Goal: Book appointment/travel/reservation

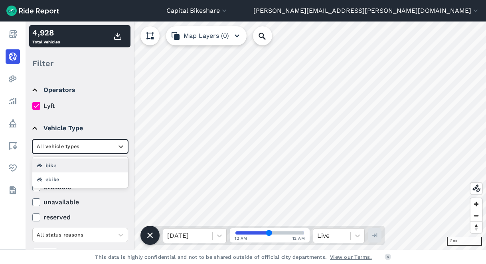
click at [92, 148] on div at bounding box center [73, 146] width 73 height 9
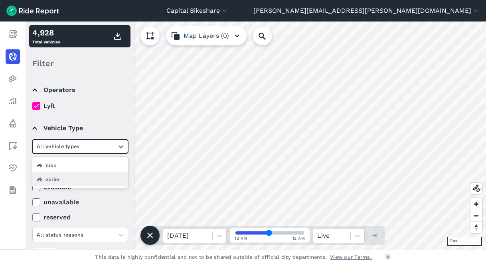
click at [84, 177] on div "ebike" at bounding box center [80, 180] width 96 height 14
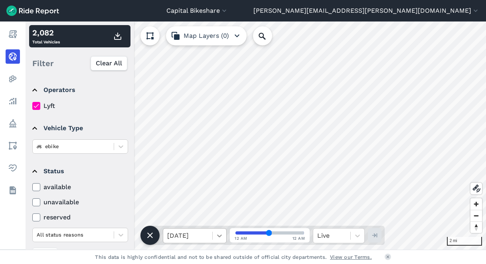
click at [216, 238] on icon at bounding box center [219, 236] width 8 height 8
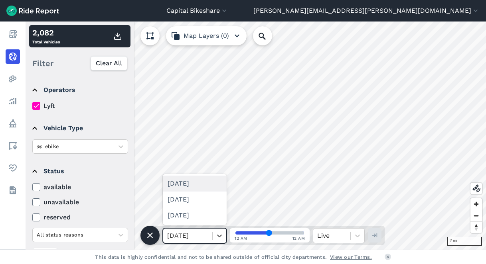
click at [203, 190] on div "[DATE]" at bounding box center [195, 184] width 64 height 16
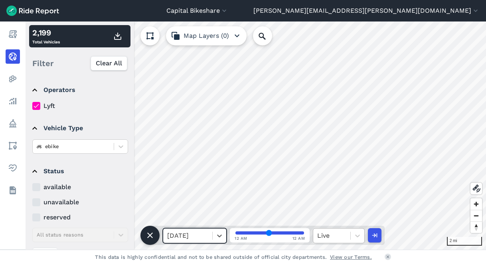
click at [341, 235] on div at bounding box center [331, 236] width 29 height 11
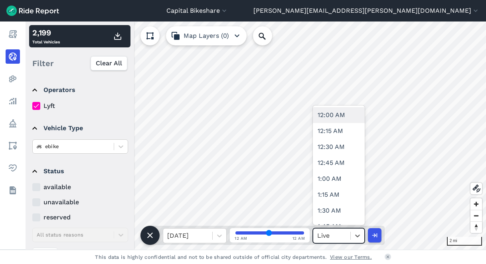
click at [339, 113] on div "12:00 AM" at bounding box center [339, 115] width 52 height 16
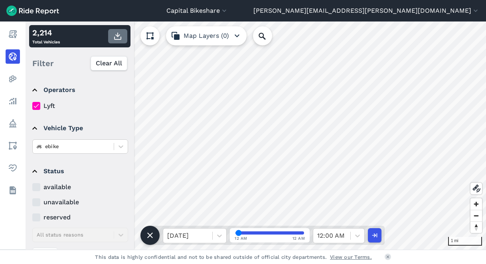
click at [116, 36] on icon "button" at bounding box center [118, 37] width 10 height 10
click at [351, 234] on div at bounding box center [358, 236] width 14 height 14
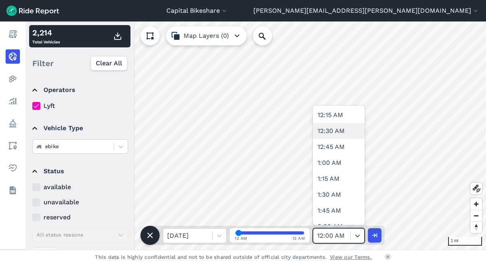
click at [339, 130] on div "12:30 AM" at bounding box center [339, 131] width 52 height 16
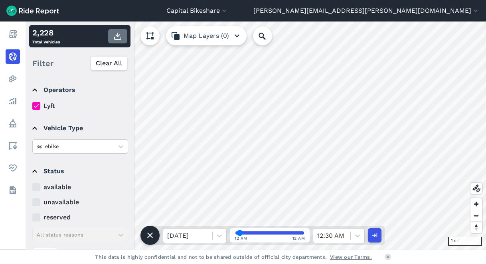
click at [120, 36] on icon "button" at bounding box center [118, 37] width 10 height 10
click at [356, 236] on icon at bounding box center [357, 236] width 5 height 3
click at [350, 231] on div at bounding box center [357, 236] width 14 height 14
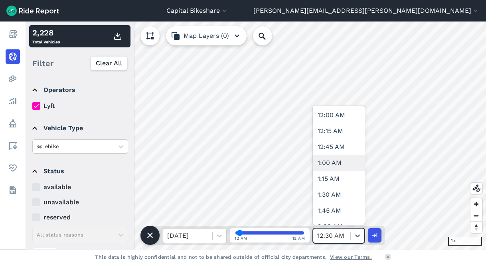
click at [339, 167] on div "1:00 AM" at bounding box center [339, 163] width 52 height 16
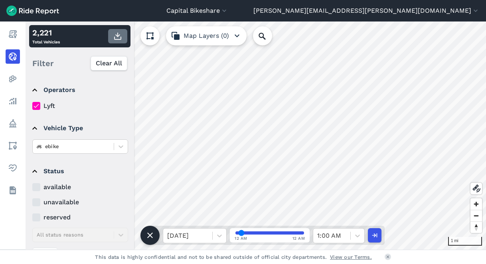
click at [120, 37] on use "button" at bounding box center [117, 36] width 7 height 7
click at [354, 233] on icon at bounding box center [357, 236] width 8 height 8
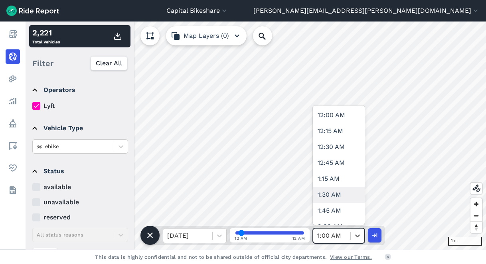
click at [331, 197] on div "1:30 AM" at bounding box center [339, 195] width 52 height 16
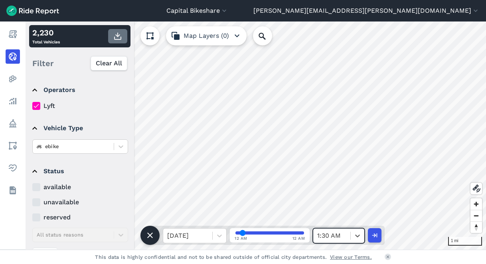
click at [120, 41] on button "button" at bounding box center [117, 36] width 19 height 14
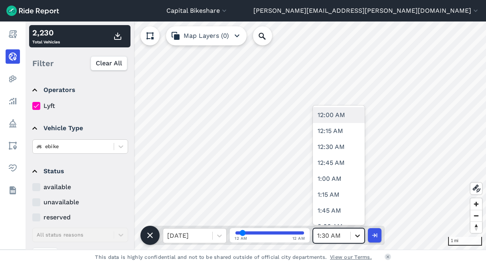
click at [353, 233] on icon at bounding box center [357, 236] width 8 height 8
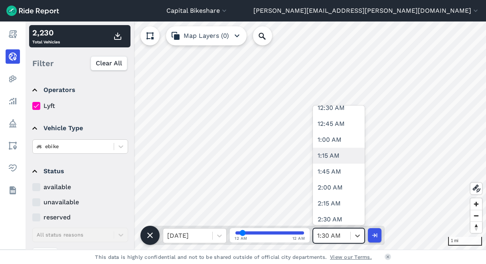
scroll to position [46, 0]
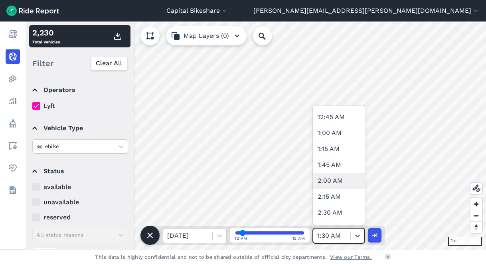
click at [341, 180] on div "2:00 AM" at bounding box center [339, 181] width 52 height 16
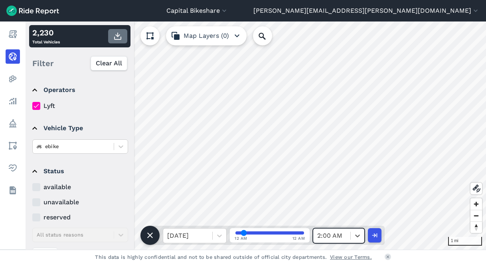
click at [118, 36] on use "button" at bounding box center [117, 36] width 7 height 7
click at [357, 237] on icon at bounding box center [357, 236] width 5 height 3
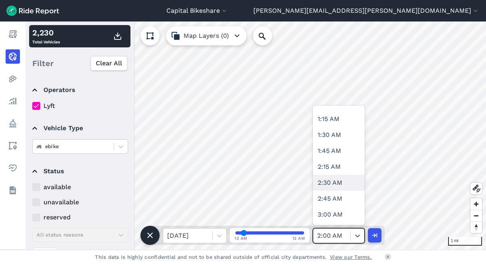
scroll to position [76, 0]
click at [344, 185] on div "2:30 AM" at bounding box center [339, 183] width 52 height 16
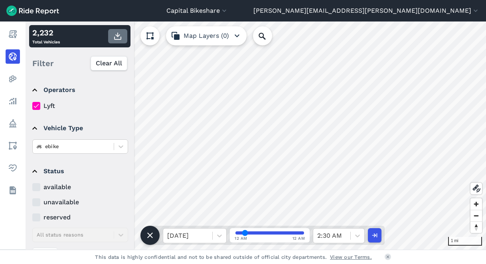
click at [120, 35] on use "button" at bounding box center [117, 36] width 7 height 7
click at [356, 241] on div at bounding box center [358, 236] width 14 height 14
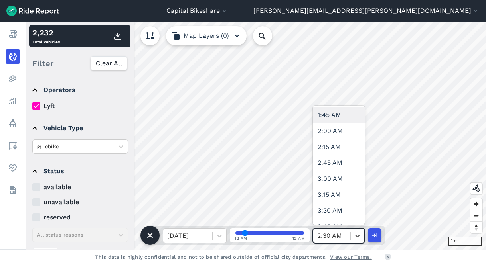
scroll to position [118, 0]
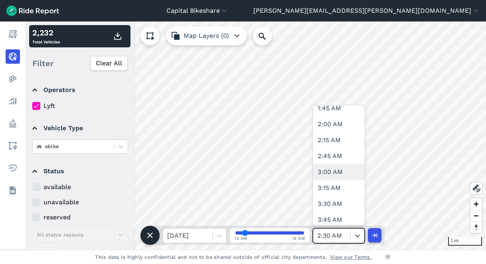
click at [340, 171] on div "3:00 AM" at bounding box center [339, 172] width 52 height 16
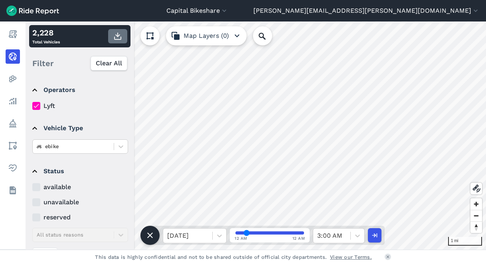
click at [117, 35] on use "button" at bounding box center [117, 36] width 7 height 7
click at [355, 235] on icon at bounding box center [357, 236] width 8 height 8
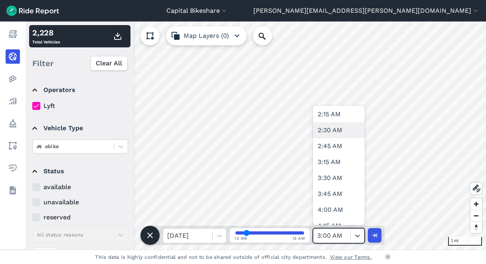
scroll to position [145, 0]
click at [342, 175] on div "3:30 AM" at bounding box center [339, 178] width 52 height 16
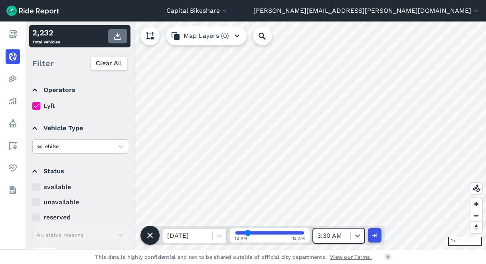
click at [114, 37] on icon "button" at bounding box center [118, 37] width 10 height 10
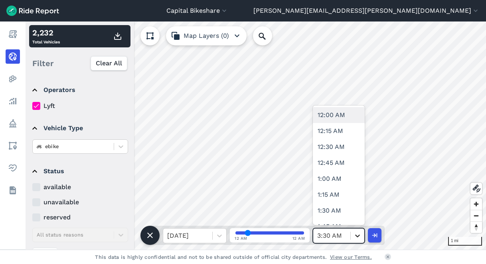
click at [356, 235] on icon at bounding box center [357, 236] width 5 height 3
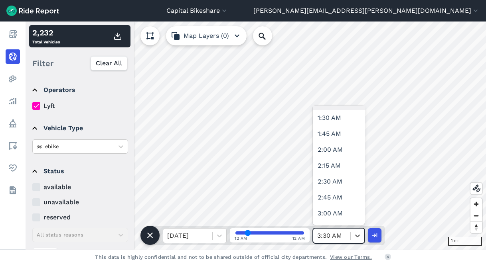
scroll to position [104, 0]
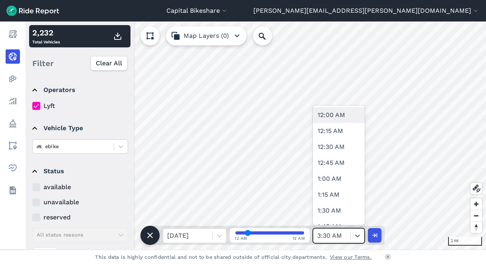
click at [344, 239] on div at bounding box center [331, 236] width 29 height 11
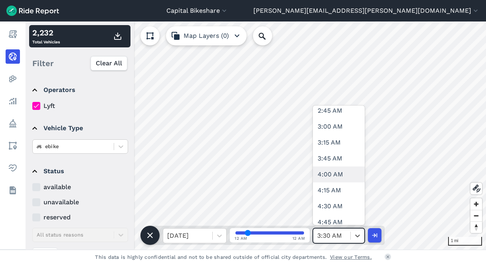
click at [342, 171] on div "4:00 AM" at bounding box center [339, 175] width 52 height 16
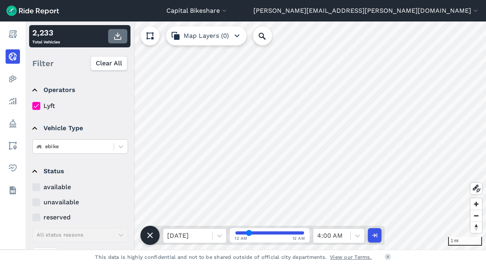
click at [114, 35] on icon "button" at bounding box center [118, 37] width 10 height 10
click at [348, 233] on div "4:00 AM" at bounding box center [331, 236] width 37 height 14
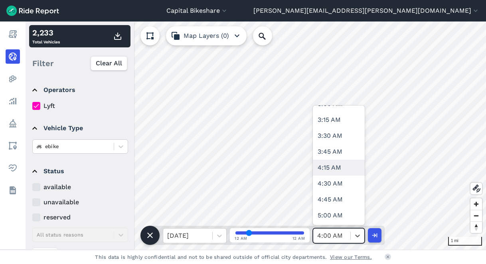
scroll to position [204, 0]
click at [338, 178] on div "4:30 AM" at bounding box center [339, 183] width 52 height 16
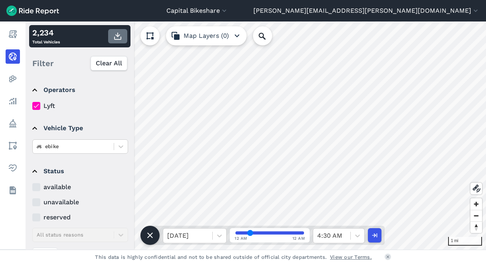
click at [118, 38] on icon "button" at bounding box center [118, 37] width 10 height 10
click at [354, 236] on icon at bounding box center [357, 236] width 8 height 8
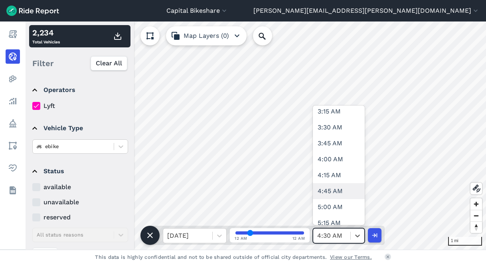
scroll to position [221, 0]
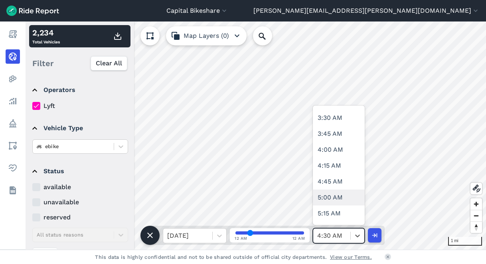
click at [341, 192] on div "5:00 AM" at bounding box center [339, 198] width 52 height 16
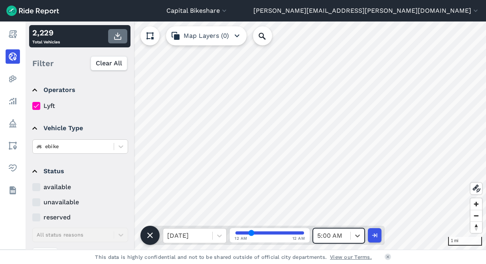
click at [118, 37] on icon "button" at bounding box center [118, 37] width 10 height 10
click at [350, 236] on div "5:00 AM" at bounding box center [331, 236] width 37 height 14
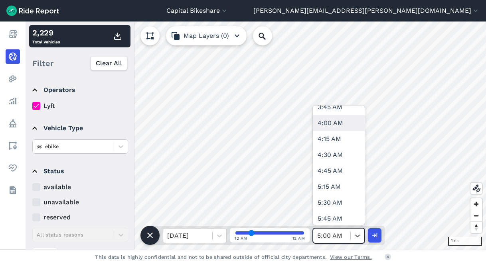
scroll to position [258, 0]
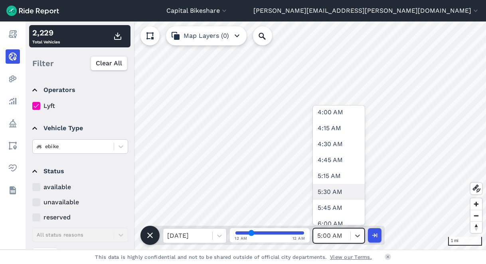
click at [335, 193] on div "5:30 AM" at bounding box center [339, 192] width 52 height 16
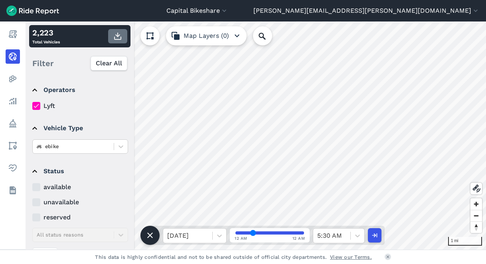
click at [115, 35] on icon "button" at bounding box center [118, 37] width 10 height 10
click at [349, 233] on div "5:30 AM" at bounding box center [331, 236] width 37 height 14
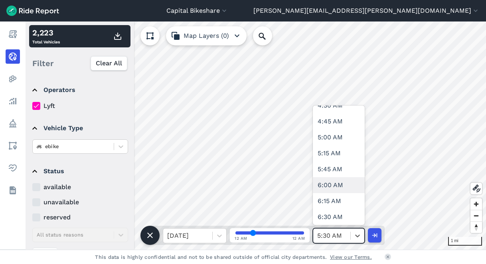
scroll to position [298, 0]
click at [337, 185] on div "6:00 AM" at bounding box center [339, 184] width 52 height 16
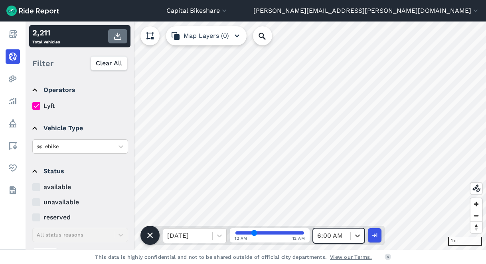
click at [120, 38] on icon "button" at bounding box center [118, 37] width 10 height 10
click at [357, 238] on icon at bounding box center [357, 236] width 8 height 8
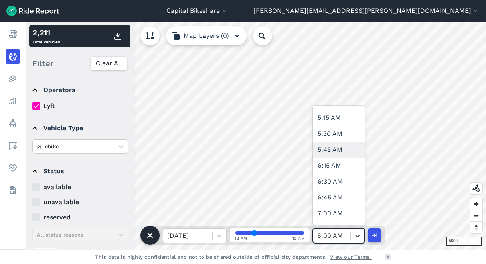
scroll to position [332, 0]
click at [339, 182] on div "6:30 AM" at bounding box center [339, 182] width 52 height 16
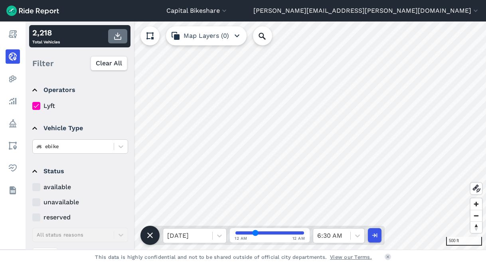
click at [116, 33] on icon "button" at bounding box center [118, 37] width 10 height 10
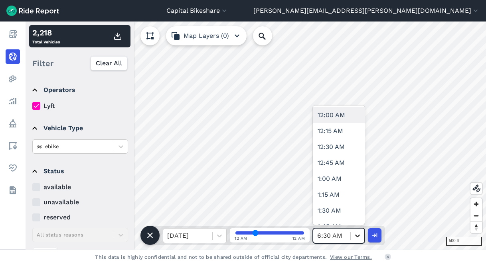
click at [353, 239] on div at bounding box center [358, 236] width 14 height 14
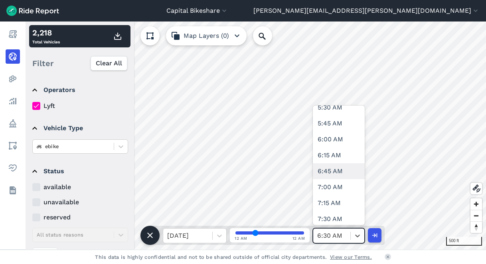
scroll to position [359, 0]
click at [335, 189] on div "7:00 AM" at bounding box center [339, 187] width 52 height 16
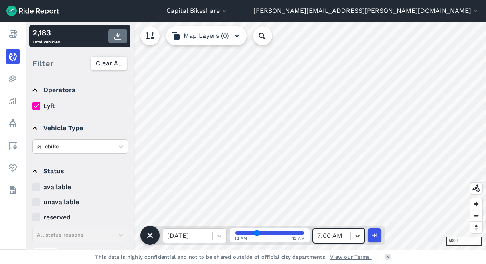
click at [118, 37] on icon "button" at bounding box center [118, 37] width 10 height 10
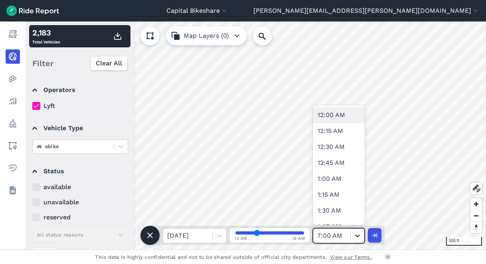
click at [356, 238] on icon at bounding box center [357, 236] width 8 height 8
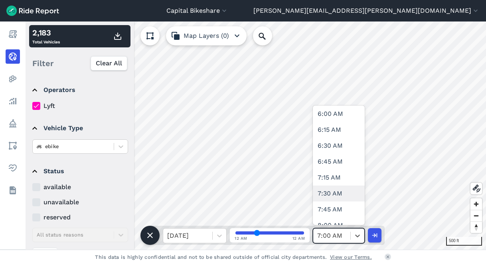
scroll to position [383, 0]
click at [342, 199] on div "7:30 AM" at bounding box center [339, 195] width 52 height 16
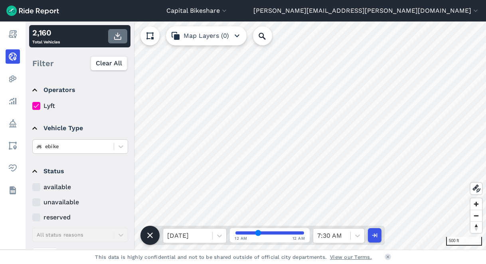
click at [118, 37] on icon "button" at bounding box center [118, 37] width 10 height 10
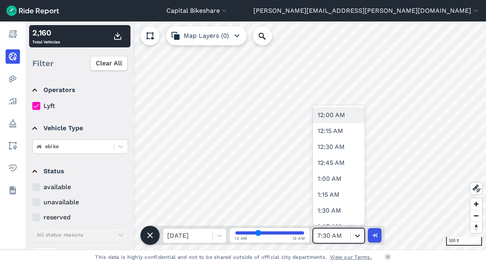
click at [354, 238] on icon at bounding box center [357, 236] width 8 height 8
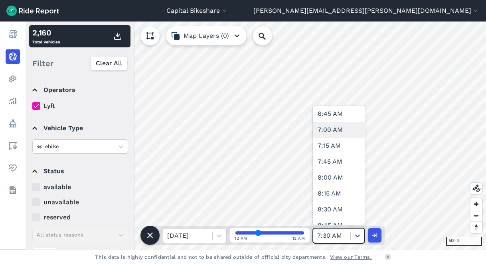
scroll to position [432, 0]
click at [343, 174] on div "8:00 AM" at bounding box center [339, 178] width 52 height 16
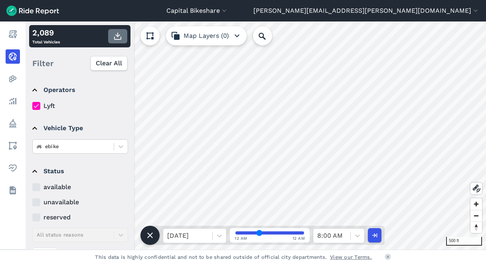
click at [119, 40] on icon "button" at bounding box center [118, 37] width 10 height 10
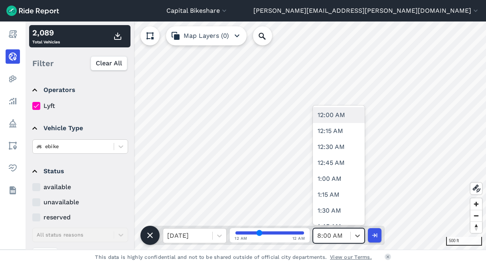
click at [344, 240] on div at bounding box center [331, 236] width 29 height 11
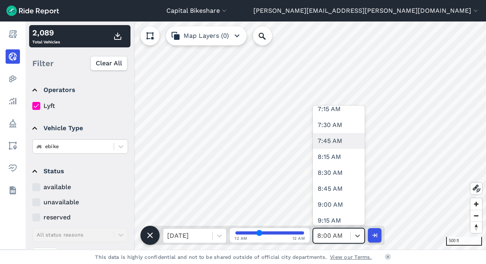
scroll to position [468, 0]
click at [345, 177] on div "8:30 AM" at bounding box center [339, 174] width 52 height 16
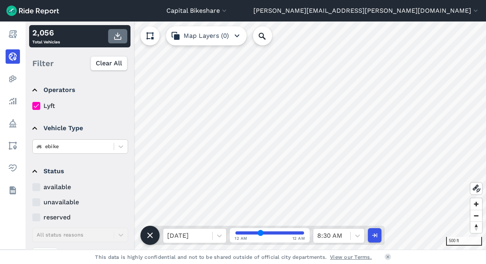
click at [116, 33] on icon "button" at bounding box center [118, 37] width 10 height 10
click at [359, 236] on icon at bounding box center [357, 236] width 5 height 3
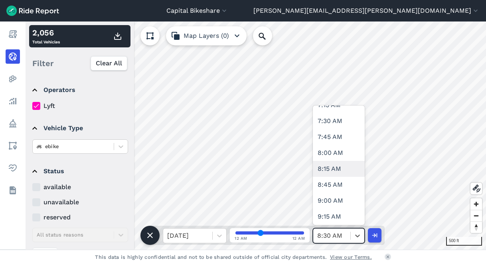
scroll to position [474, 0]
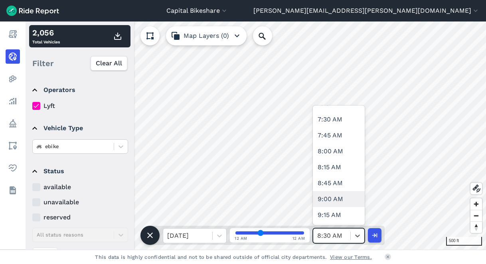
click at [345, 196] on div "9:00 AM" at bounding box center [339, 199] width 52 height 16
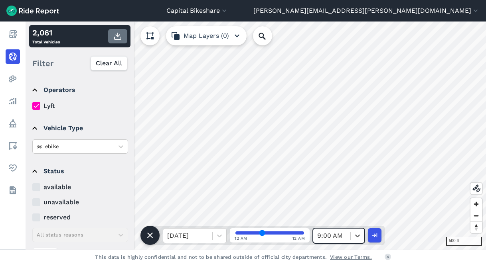
click at [118, 34] on icon "button" at bounding box center [118, 37] width 10 height 10
click at [357, 238] on icon at bounding box center [357, 236] width 8 height 8
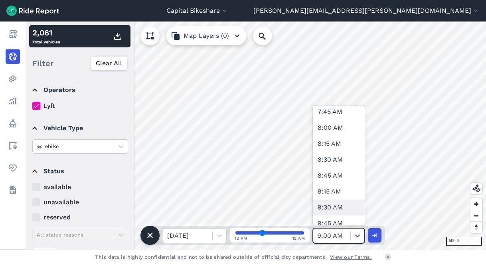
scroll to position [497, 0]
click at [338, 204] on div "9:30 AM" at bounding box center [339, 208] width 52 height 16
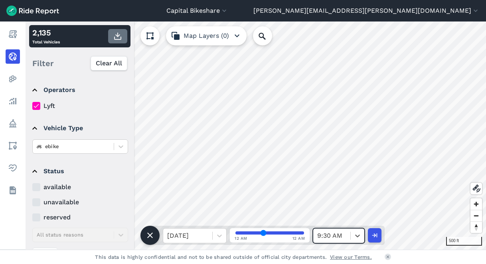
click at [116, 34] on icon "button" at bounding box center [118, 37] width 10 height 10
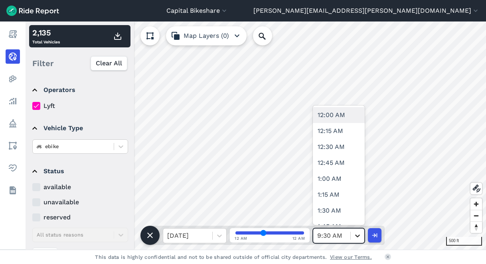
click at [356, 236] on icon at bounding box center [357, 236] width 5 height 3
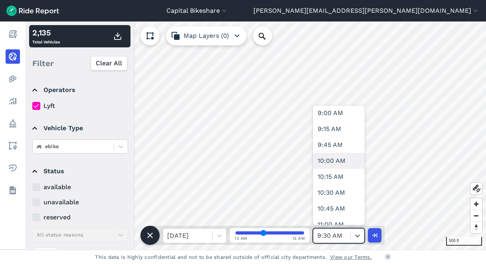
click at [337, 160] on div "10:00 AM" at bounding box center [339, 161] width 52 height 16
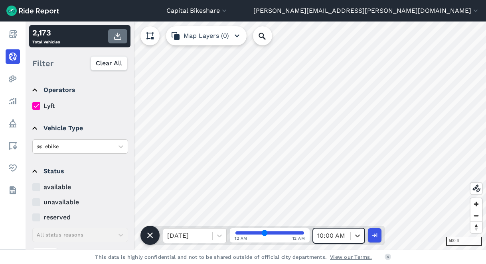
click at [120, 37] on icon "button" at bounding box center [118, 37] width 10 height 10
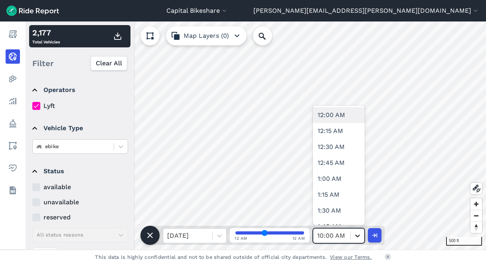
click at [354, 236] on icon at bounding box center [357, 236] width 8 height 8
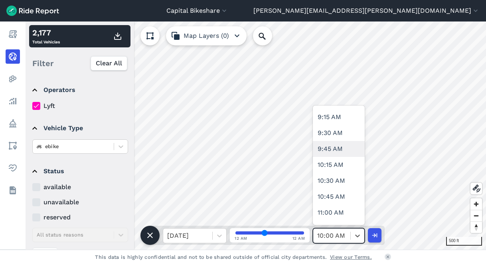
scroll to position [588, 0]
click at [334, 179] on div "10:30 AM" at bounding box center [339, 181] width 52 height 16
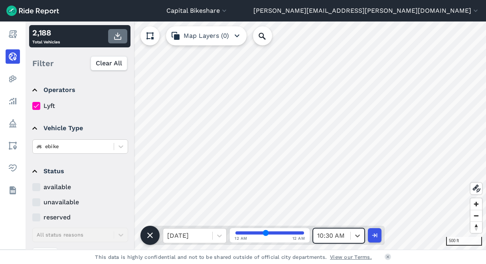
click at [115, 31] on button "button" at bounding box center [117, 36] width 19 height 14
click at [355, 239] on icon at bounding box center [357, 236] width 8 height 8
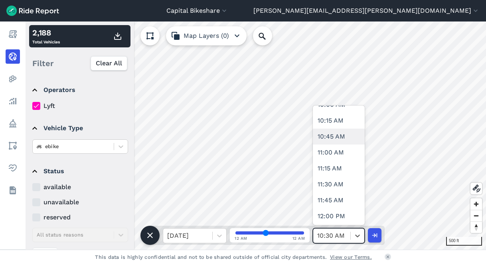
scroll to position [650, 0]
click at [337, 154] on div "11:00 AM" at bounding box center [339, 151] width 52 height 16
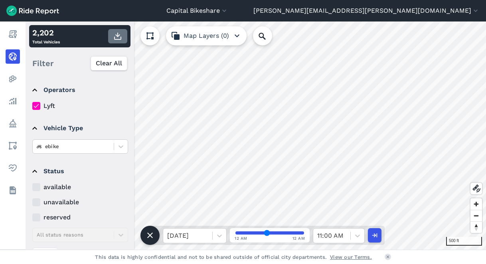
click at [124, 39] on button "button" at bounding box center [117, 36] width 19 height 14
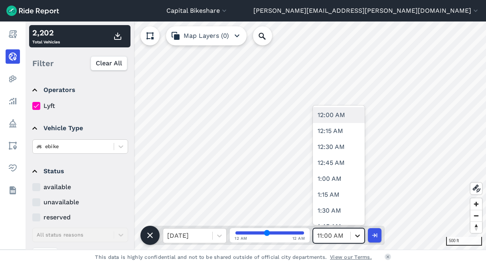
click at [355, 234] on icon at bounding box center [357, 236] width 8 height 8
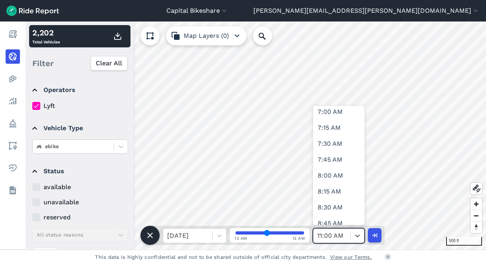
scroll to position [450, 0]
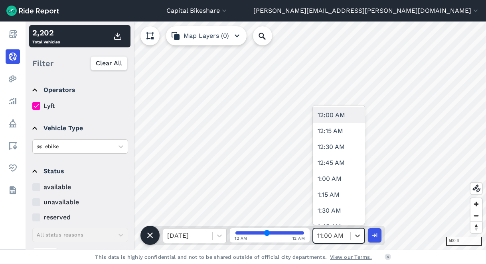
click at [338, 232] on div at bounding box center [331, 236] width 29 height 11
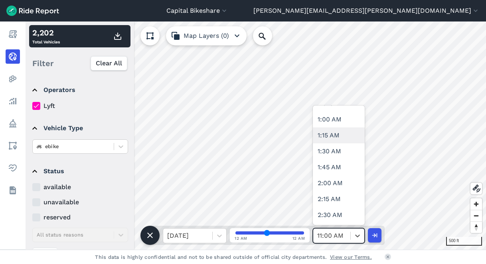
scroll to position [63, 0]
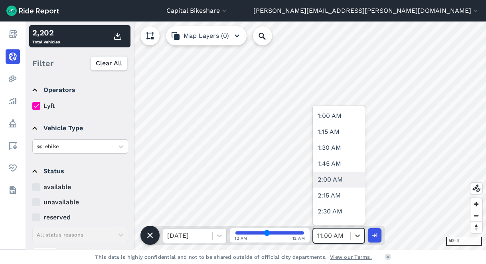
click at [335, 180] on div "2:00 AM" at bounding box center [339, 180] width 52 height 16
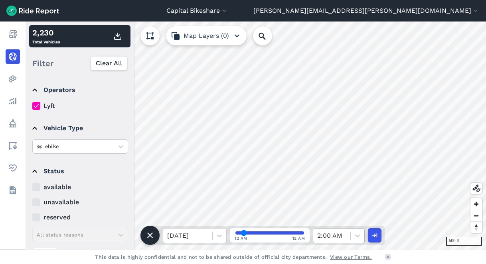
click at [337, 233] on div at bounding box center [331, 236] width 29 height 11
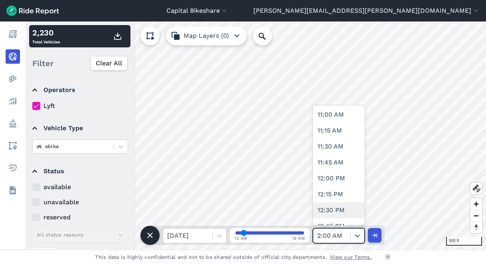
scroll to position [685, 0]
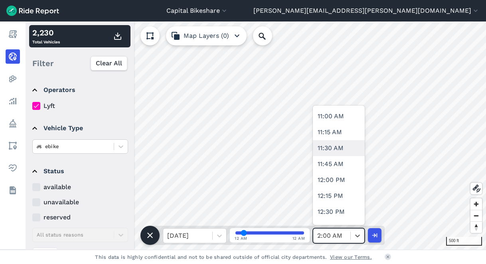
click at [343, 144] on div "11:30 AM" at bounding box center [339, 148] width 52 height 16
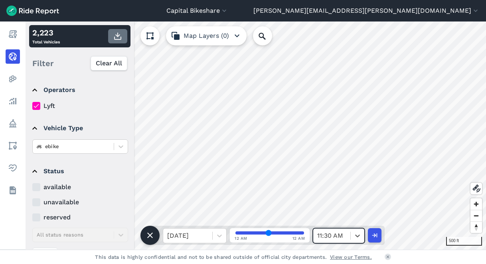
click at [118, 36] on use "button" at bounding box center [117, 36] width 7 height 7
click at [355, 232] on icon at bounding box center [357, 236] width 8 height 8
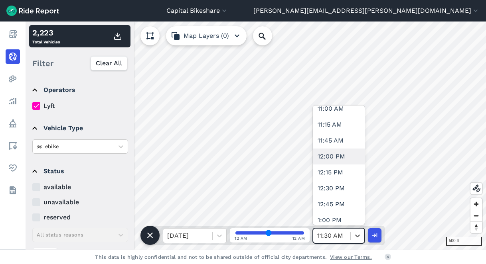
scroll to position [708, 0]
click at [345, 157] on div "12:00 PM" at bounding box center [339, 157] width 52 height 16
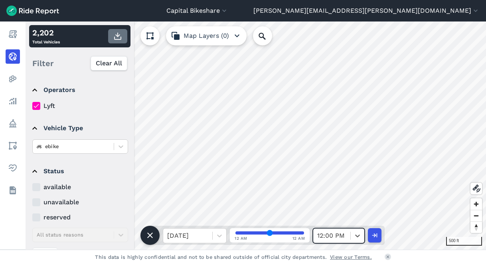
click at [121, 33] on icon "button" at bounding box center [118, 37] width 10 height 10
click at [361, 237] on icon at bounding box center [357, 236] width 8 height 8
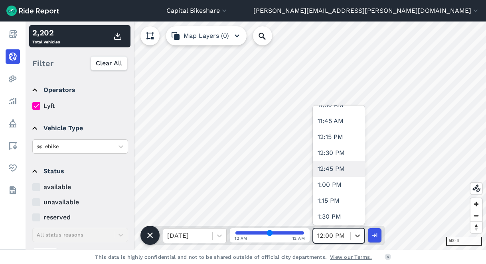
scroll to position [744, 0]
click at [343, 148] on div "12:30 PM" at bounding box center [339, 153] width 52 height 16
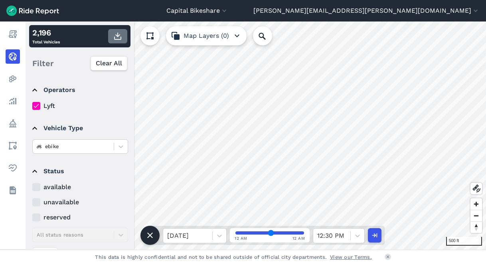
click at [119, 40] on icon "button" at bounding box center [118, 37] width 10 height 10
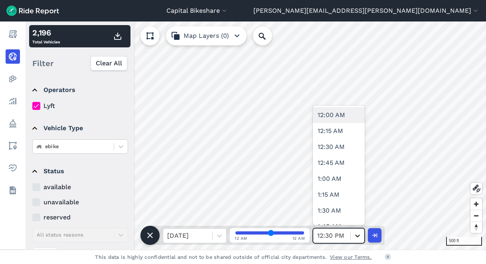
click at [353, 240] on div at bounding box center [358, 236] width 14 height 14
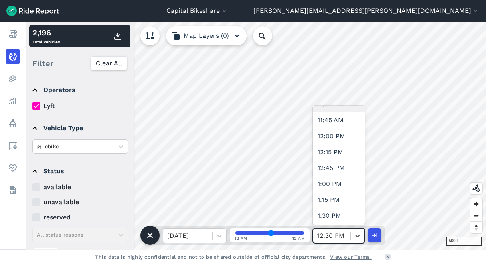
scroll to position [745, 0]
click at [329, 181] on div "1:00 PM" at bounding box center [339, 184] width 52 height 16
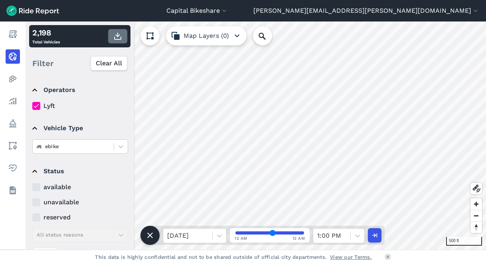
click at [118, 39] on use "button" at bounding box center [117, 36] width 7 height 7
click at [357, 237] on icon at bounding box center [357, 236] width 8 height 8
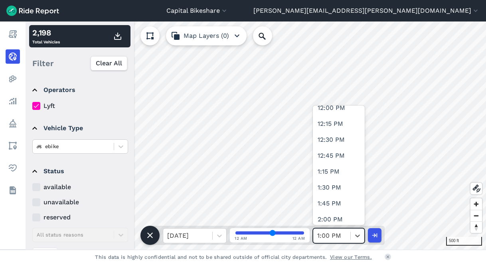
scroll to position [773, 0]
click at [339, 191] on div "1:30 PM" at bounding box center [339, 187] width 52 height 16
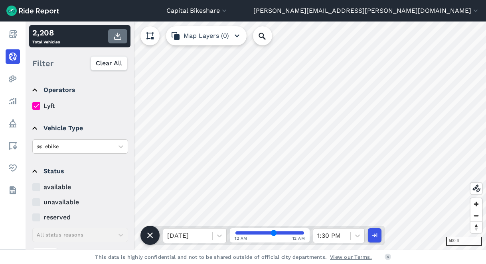
click at [116, 37] on icon "button" at bounding box center [118, 37] width 10 height 10
click at [353, 235] on icon at bounding box center [357, 236] width 8 height 8
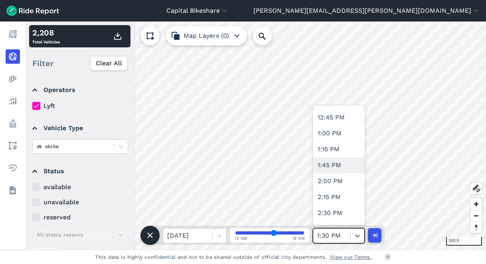
scroll to position [821, 0]
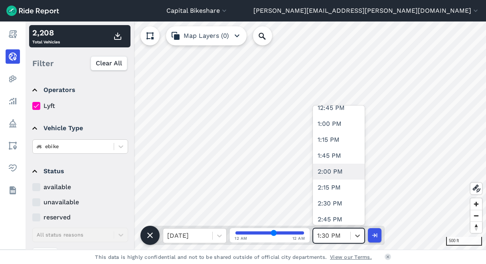
click at [333, 170] on div "2:00 PM" at bounding box center [339, 172] width 52 height 16
type input "56"
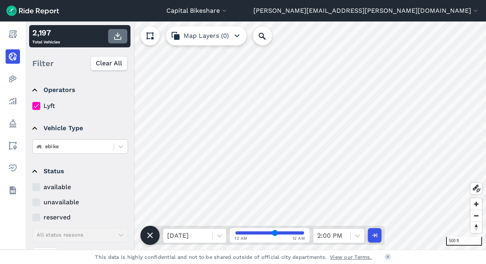
click at [115, 34] on icon "button" at bounding box center [118, 37] width 10 height 10
click at [365, 235] on div "[DATE] 12 AM 12 AM 2:00 PM" at bounding box center [267, 235] width 234 height 19
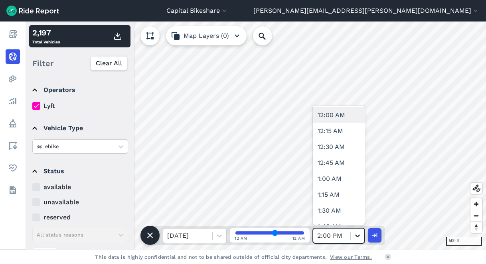
click at [360, 237] on icon at bounding box center [357, 236] width 8 height 8
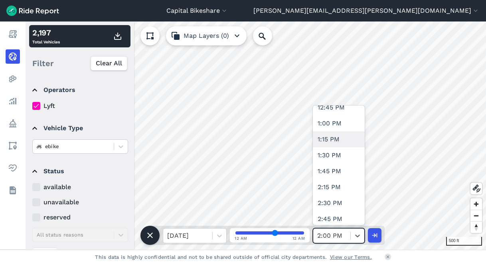
scroll to position [826, 0]
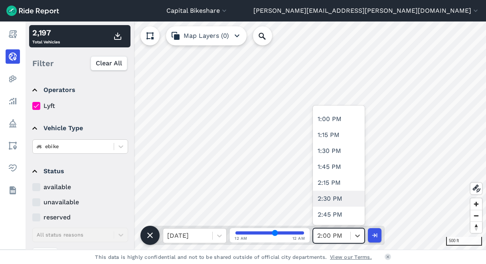
click at [338, 196] on div "2:30 PM" at bounding box center [339, 199] width 52 height 16
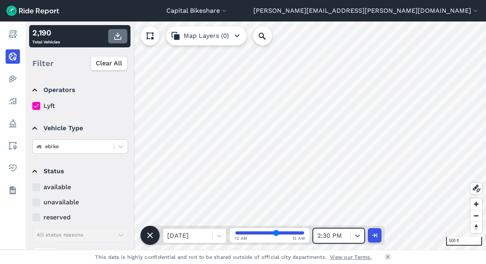
click at [116, 37] on icon "button" at bounding box center [118, 37] width 10 height 10
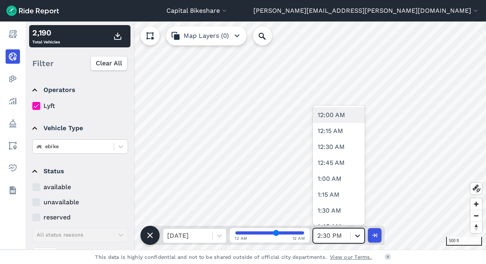
click at [358, 238] on icon at bounding box center [357, 236] width 8 height 8
click at [339, 135] on div "3:00 PM" at bounding box center [339, 133] width 52 height 16
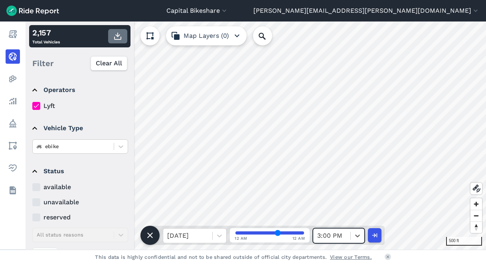
click at [118, 35] on icon "button" at bounding box center [118, 37] width 10 height 10
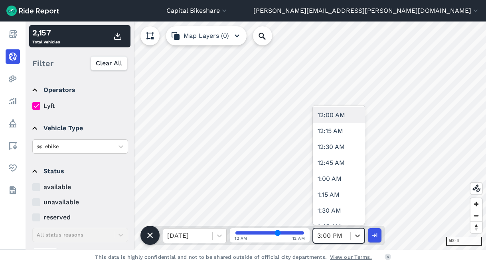
click at [350, 236] on span at bounding box center [350, 236] width 0 height 8
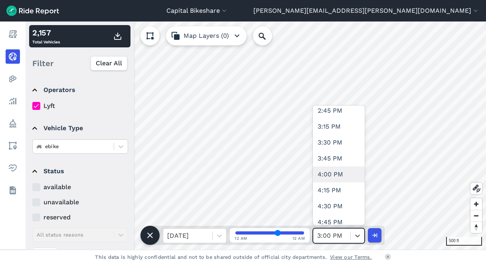
scroll to position [945, 0]
click at [340, 144] on div "3:30 PM" at bounding box center [339, 143] width 52 height 16
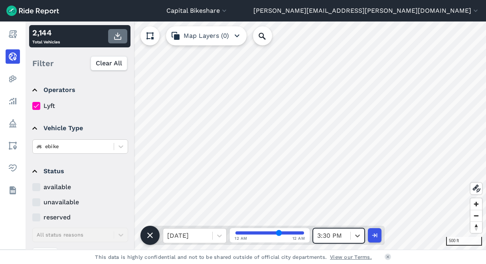
click at [121, 35] on icon "button" at bounding box center [118, 37] width 10 height 10
click at [359, 241] on div at bounding box center [358, 236] width 14 height 14
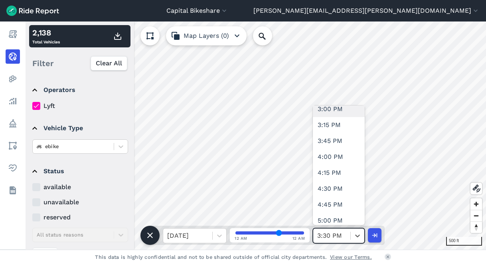
scroll to position [964, 0]
click at [335, 160] on div "4:00 PM" at bounding box center [339, 157] width 52 height 16
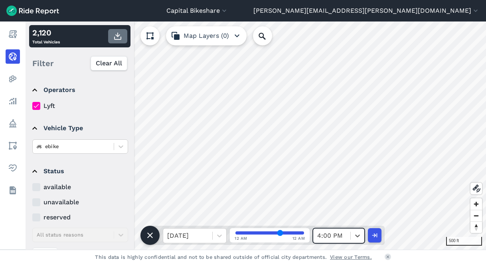
click at [118, 39] on use "button" at bounding box center [117, 36] width 7 height 7
click at [354, 236] on icon at bounding box center [357, 236] width 8 height 8
click at [346, 236] on div at bounding box center [331, 236] width 29 height 11
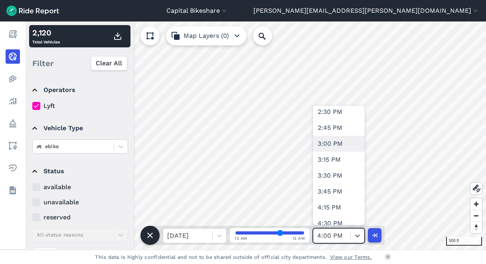
scroll to position [982, 0]
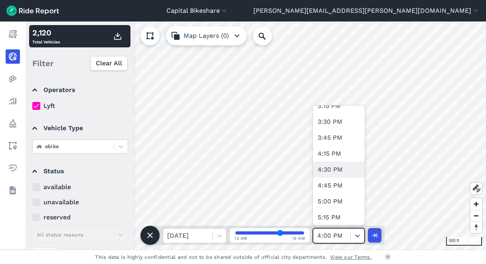
click at [340, 164] on div "4:30 PM" at bounding box center [339, 170] width 52 height 16
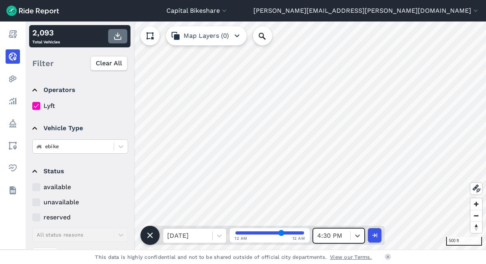
click at [117, 37] on icon "button" at bounding box center [118, 37] width 10 height 10
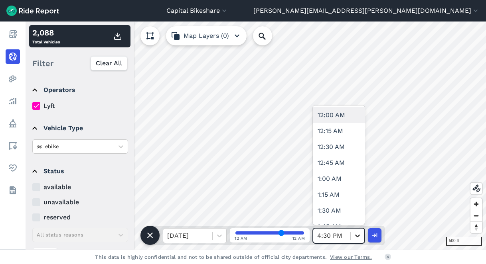
click at [357, 240] on icon at bounding box center [357, 236] width 8 height 8
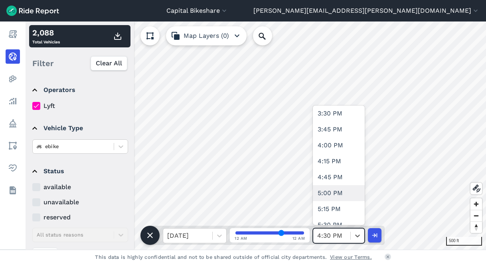
scroll to position [992, 0]
click at [341, 191] on div "5:00 PM" at bounding box center [339, 192] width 52 height 16
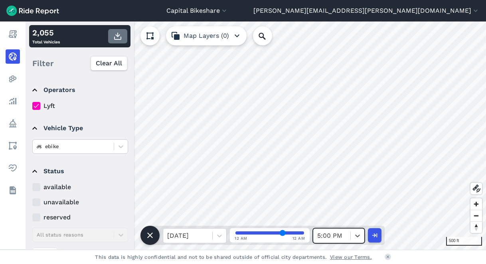
click at [118, 39] on icon "button" at bounding box center [118, 37] width 10 height 10
click at [351, 233] on div at bounding box center [358, 236] width 14 height 14
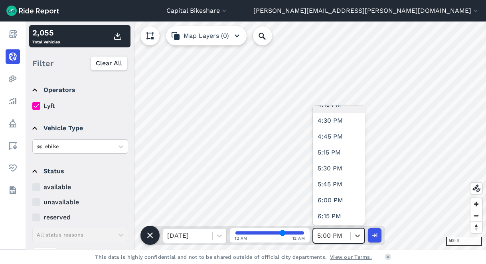
scroll to position [1057, 0]
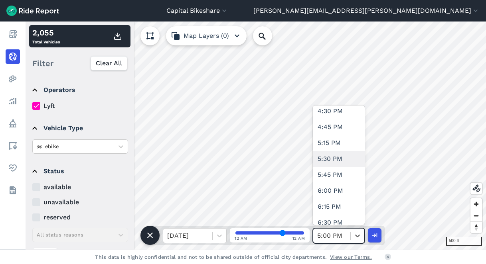
click at [345, 161] on div "5:30 PM" at bounding box center [339, 159] width 52 height 16
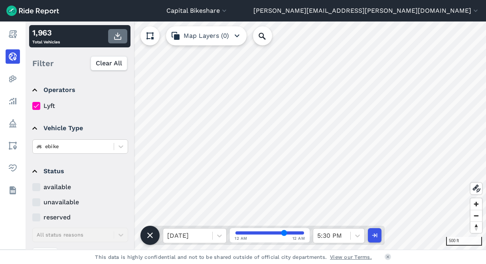
click at [120, 39] on use "button" at bounding box center [117, 36] width 7 height 7
click at [353, 238] on div at bounding box center [358, 236] width 14 height 14
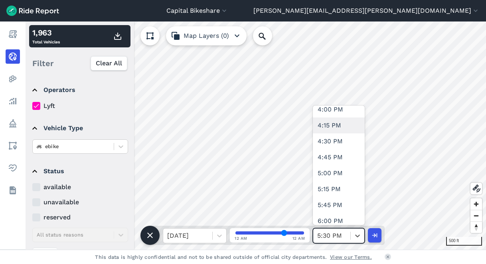
scroll to position [1056, 0]
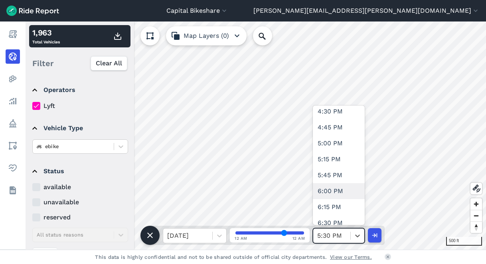
click at [337, 196] on div "6:00 PM" at bounding box center [339, 191] width 52 height 16
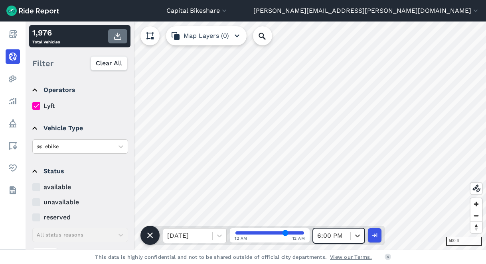
click at [118, 37] on icon "button" at bounding box center [118, 37] width 10 height 10
click at [346, 232] on div at bounding box center [331, 236] width 29 height 11
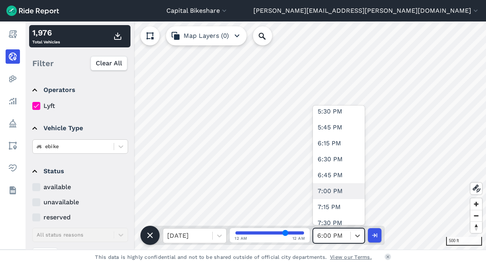
scroll to position [1109, 0]
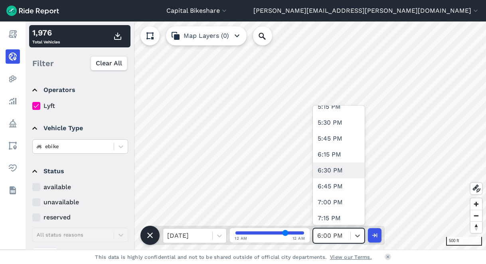
click at [337, 171] on div "6:30 PM" at bounding box center [339, 171] width 52 height 16
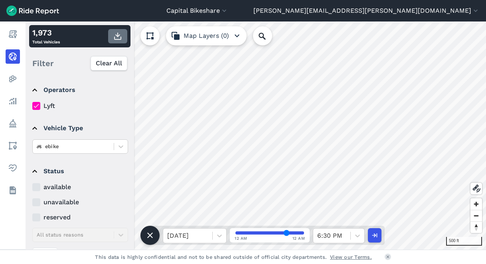
click at [116, 34] on icon "button" at bounding box center [118, 37] width 10 height 10
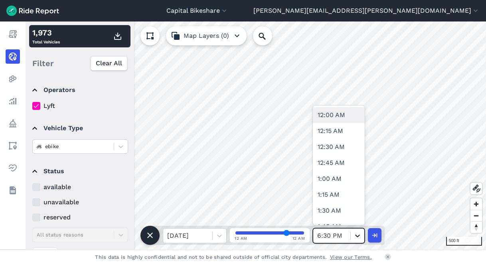
click at [354, 233] on icon at bounding box center [357, 236] width 8 height 8
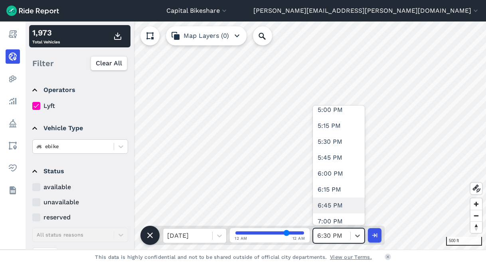
scroll to position [1098, 0]
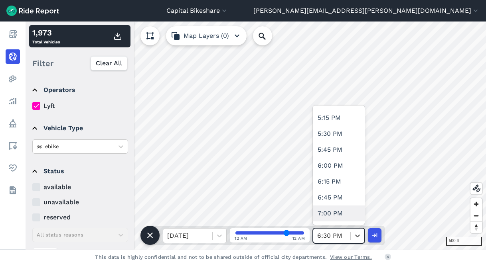
click at [343, 210] on div "7:00 PM" at bounding box center [339, 214] width 52 height 16
type input "76"
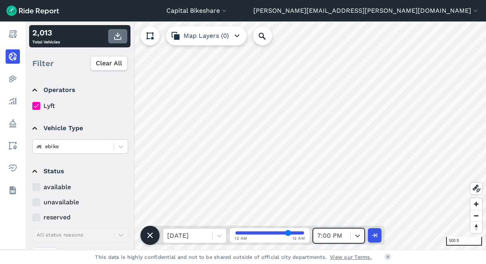
click at [116, 33] on icon "button" at bounding box center [118, 37] width 10 height 10
